Goal: Task Accomplishment & Management: Manage account settings

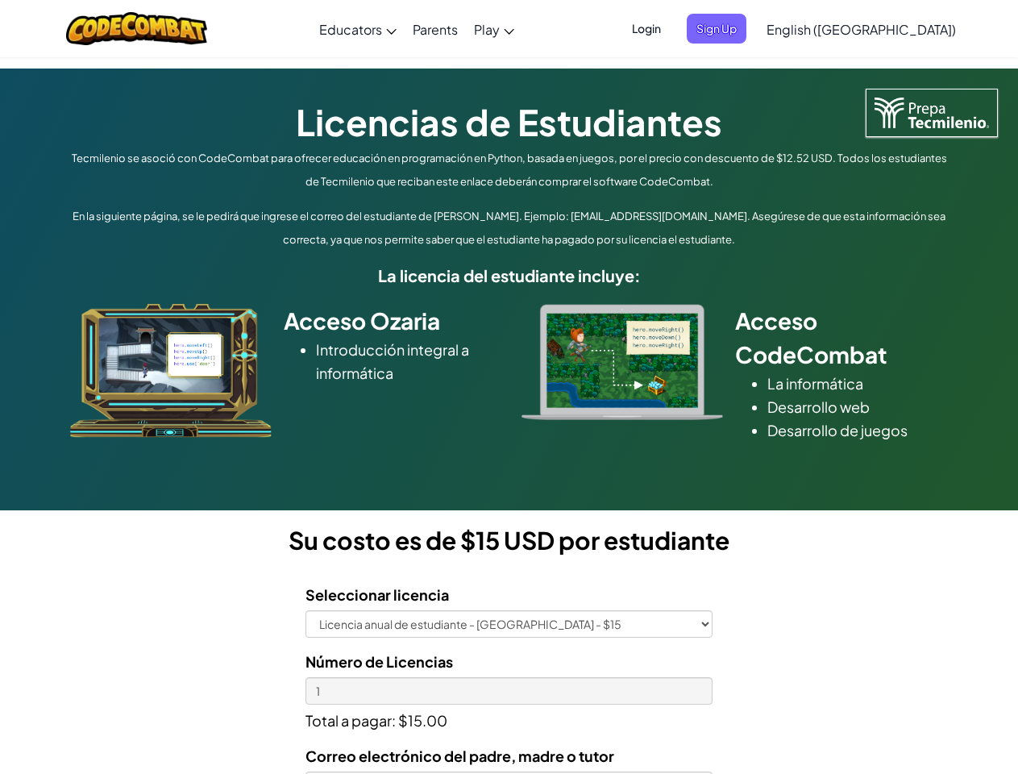
click at [509, 387] on div at bounding box center [622, 362] width 226 height 116
click at [671, 28] on span "Login" at bounding box center [646, 29] width 48 height 30
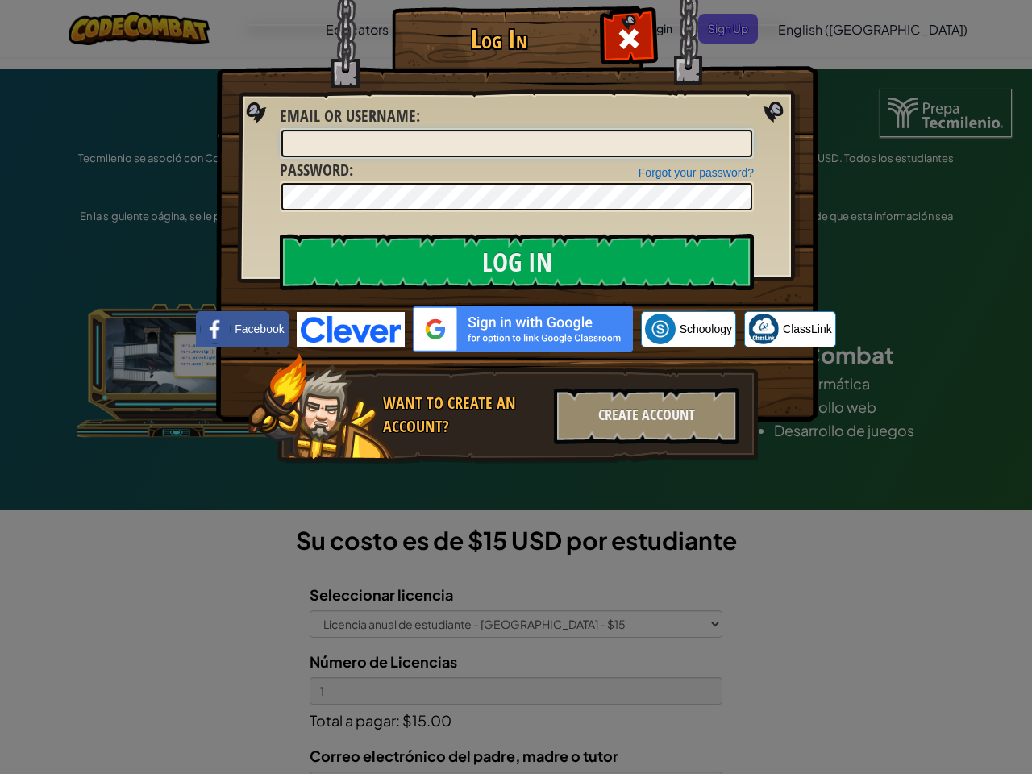
click at [743, 130] on input "Email or Username :" at bounding box center [516, 143] width 471 height 27
click at [815, 28] on div "Log In Unknown Error Email or Username : Forgot your password? Password : Log I…" at bounding box center [516, 387] width 1032 height 774
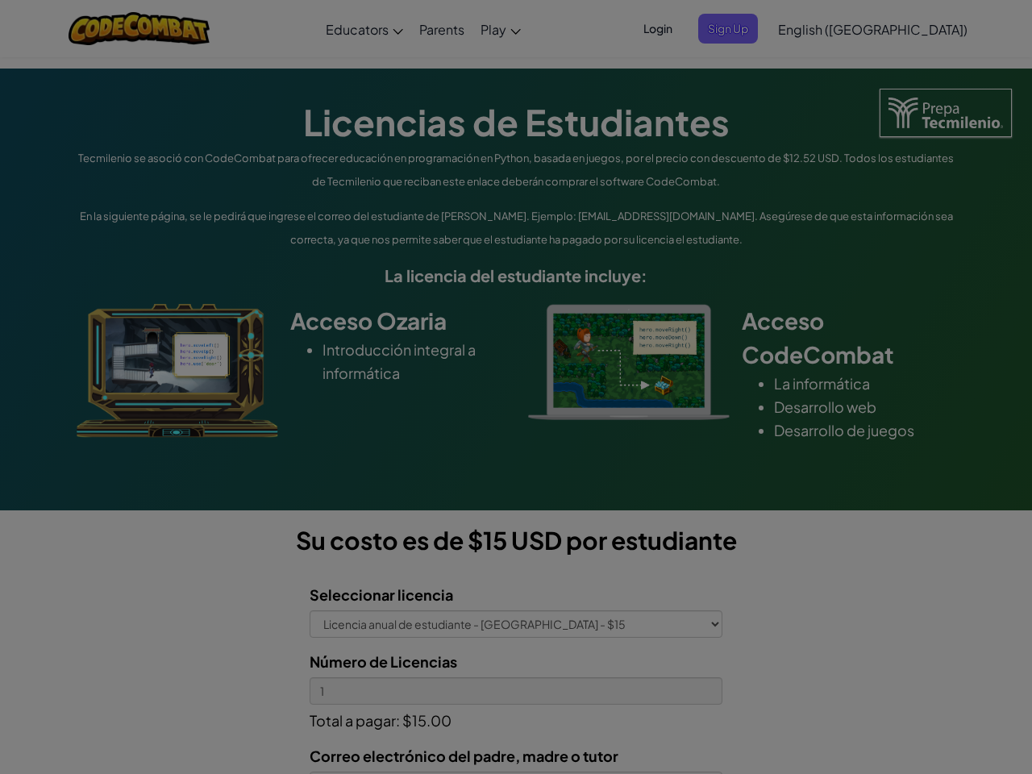
click at [815, 28] on div "Log In Unknown Error Email or Username : Forgot your password? Password : Log I…" at bounding box center [516, 387] width 1032 height 774
click at [901, 29] on div at bounding box center [516, 387] width 1032 height 774
